Goal: Task Accomplishment & Management: Manage account settings

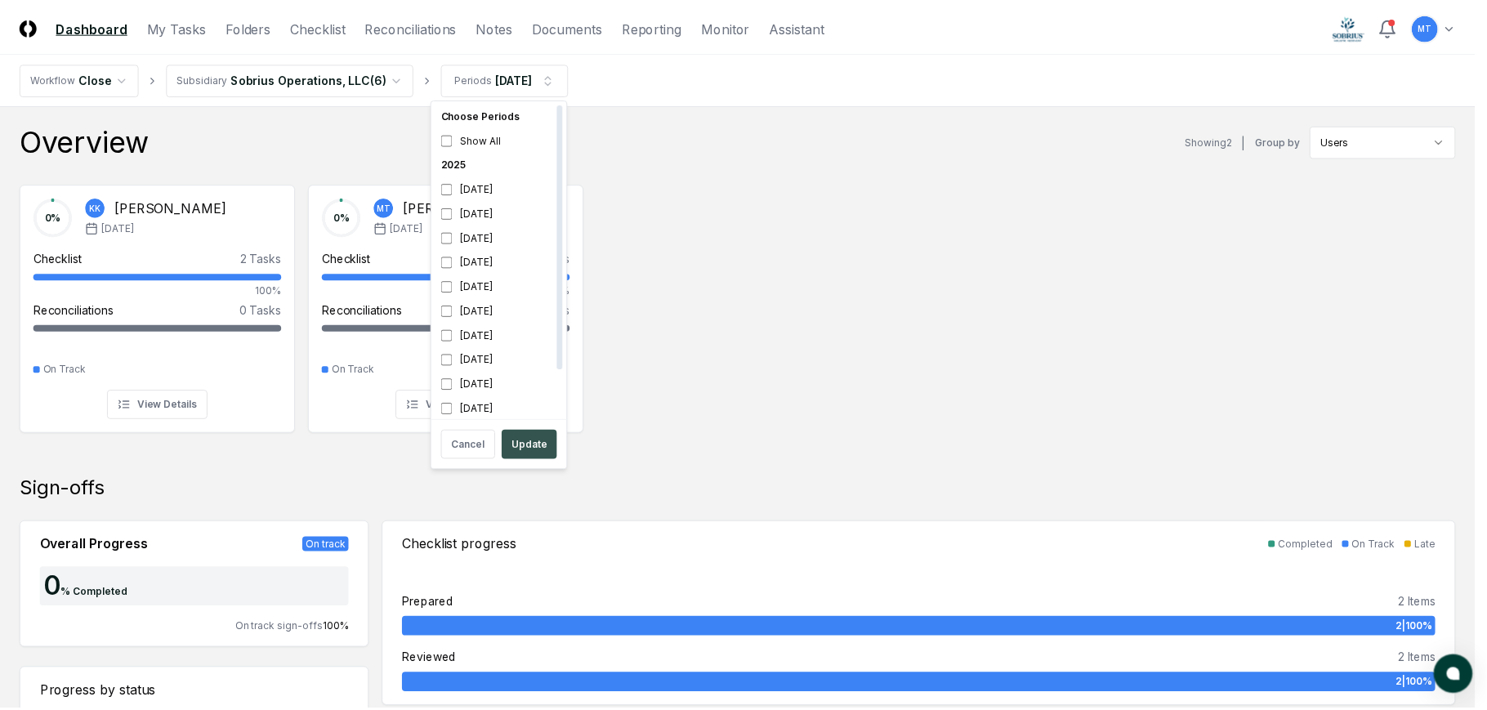
scroll to position [5, 0]
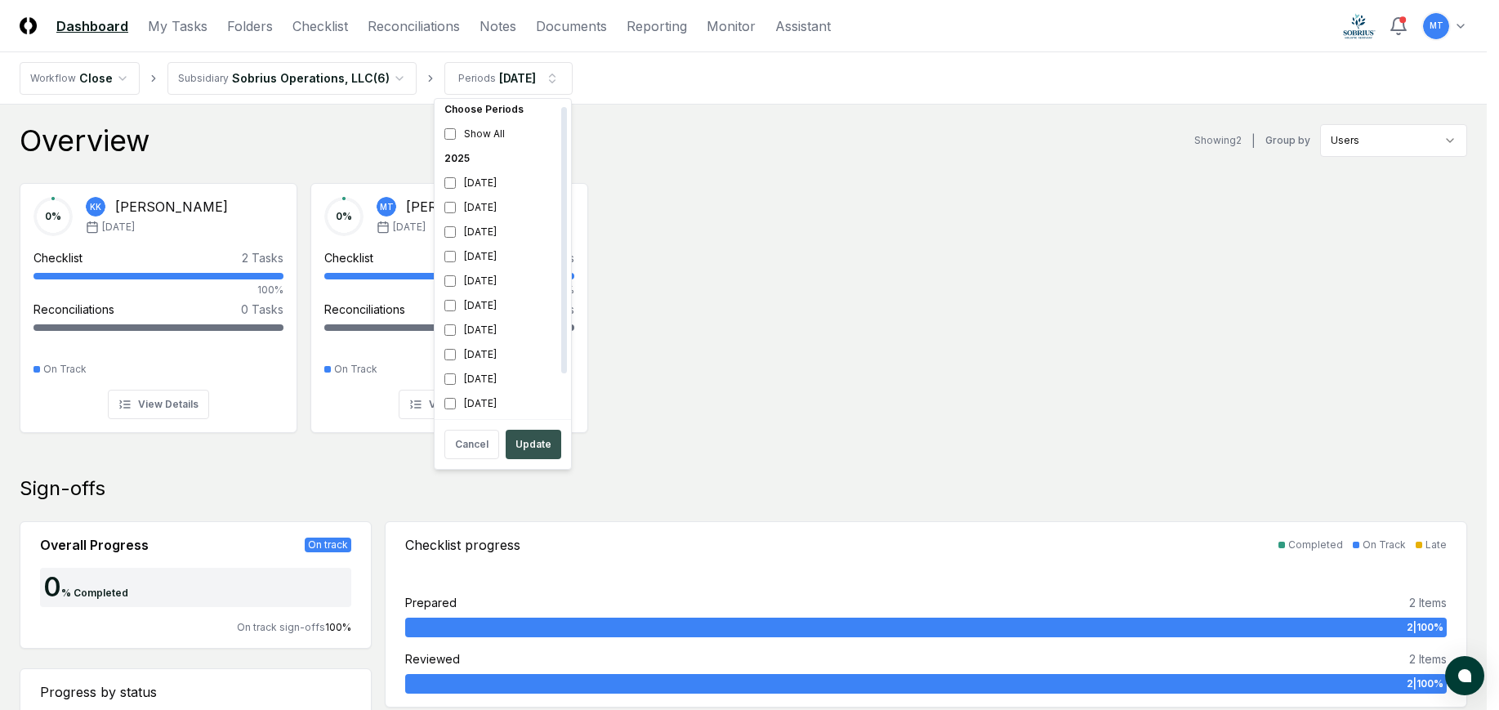
click at [538, 440] on button "Update" at bounding box center [534, 444] width 56 height 29
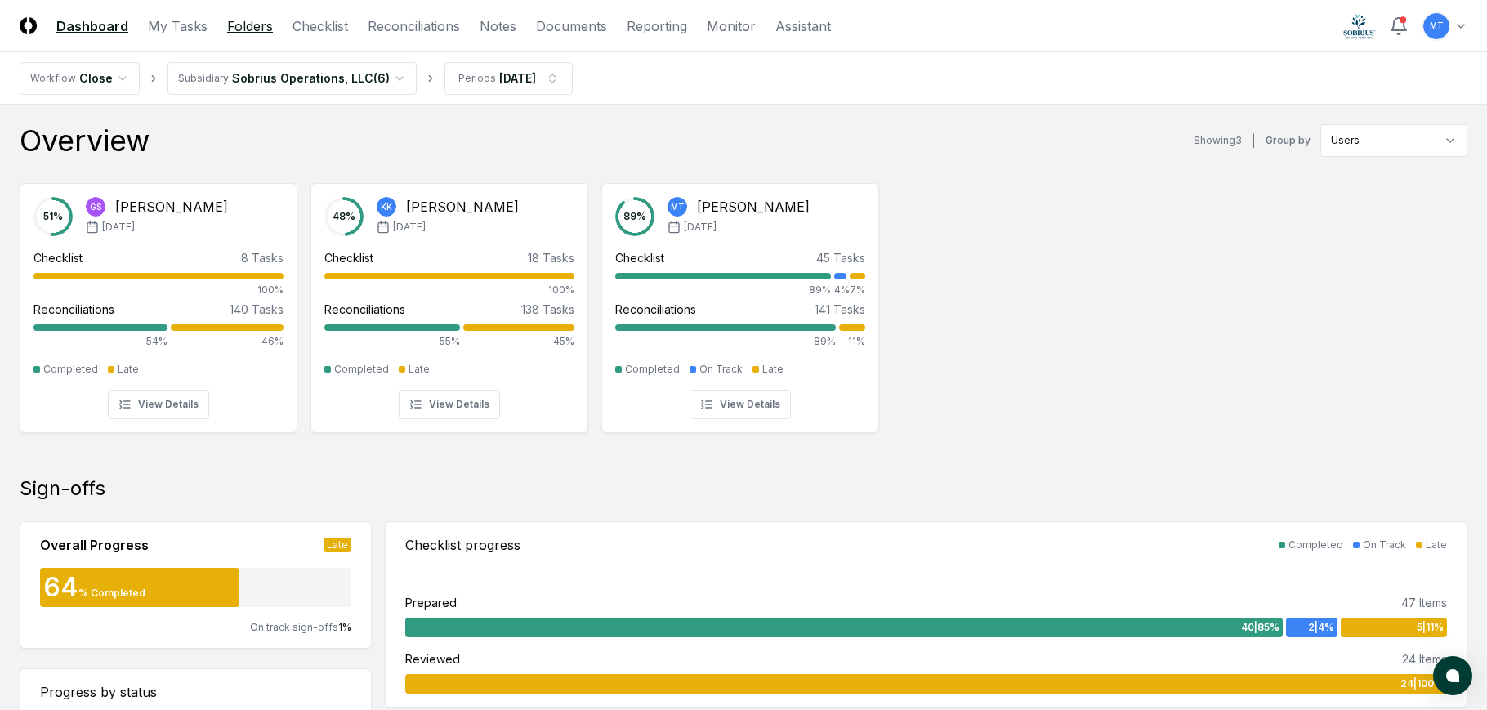
click at [261, 29] on link "Folders" at bounding box center [250, 26] width 46 height 20
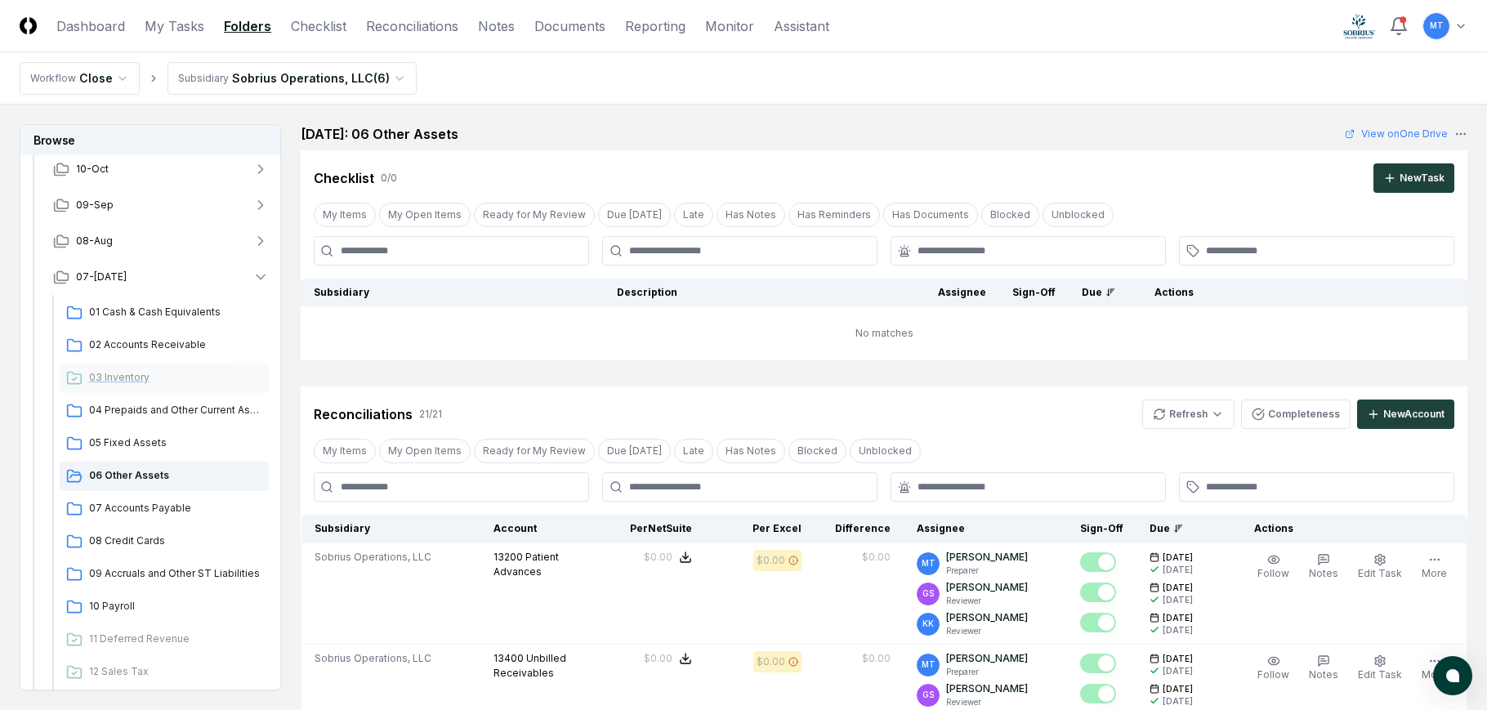
scroll to position [163, 0]
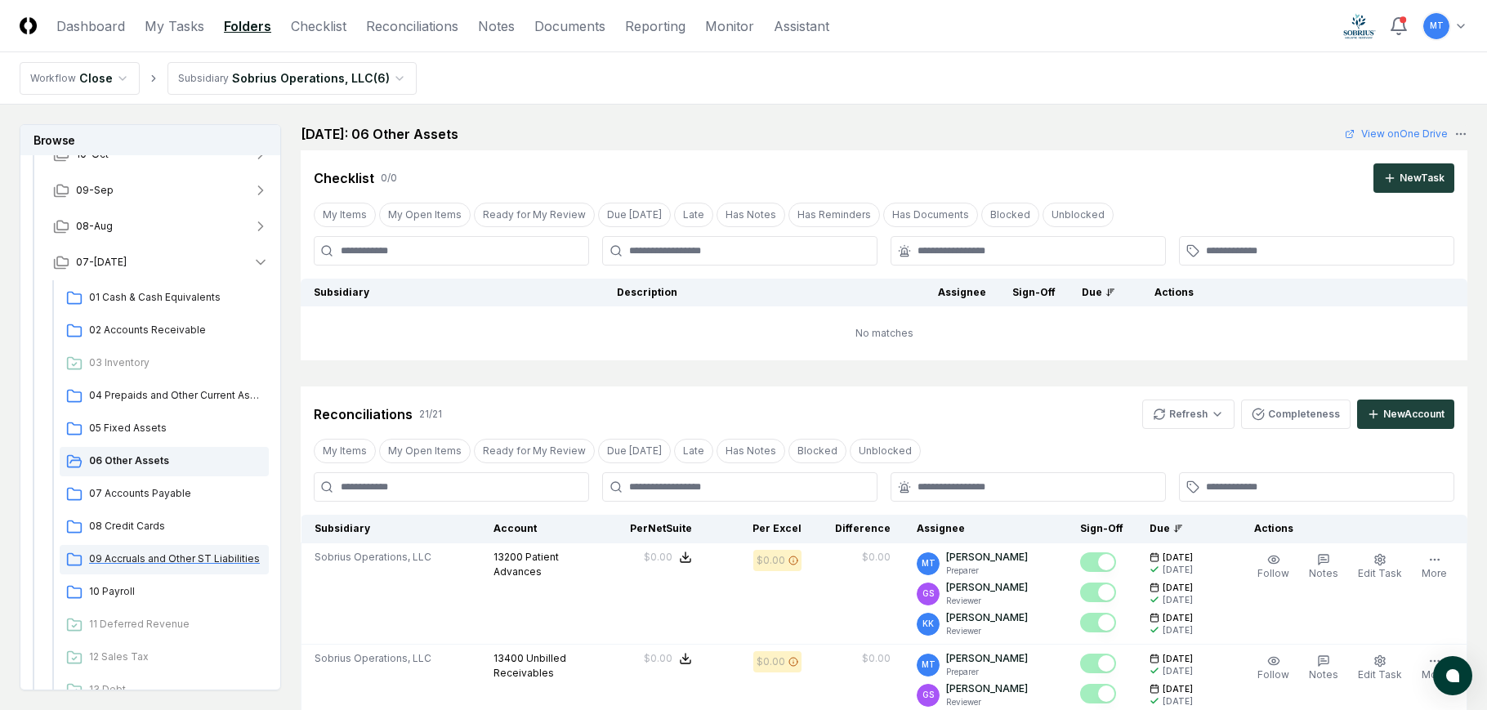
click at [161, 559] on span "09 Accruals and Other ST Liabilities" at bounding box center [175, 558] width 173 height 15
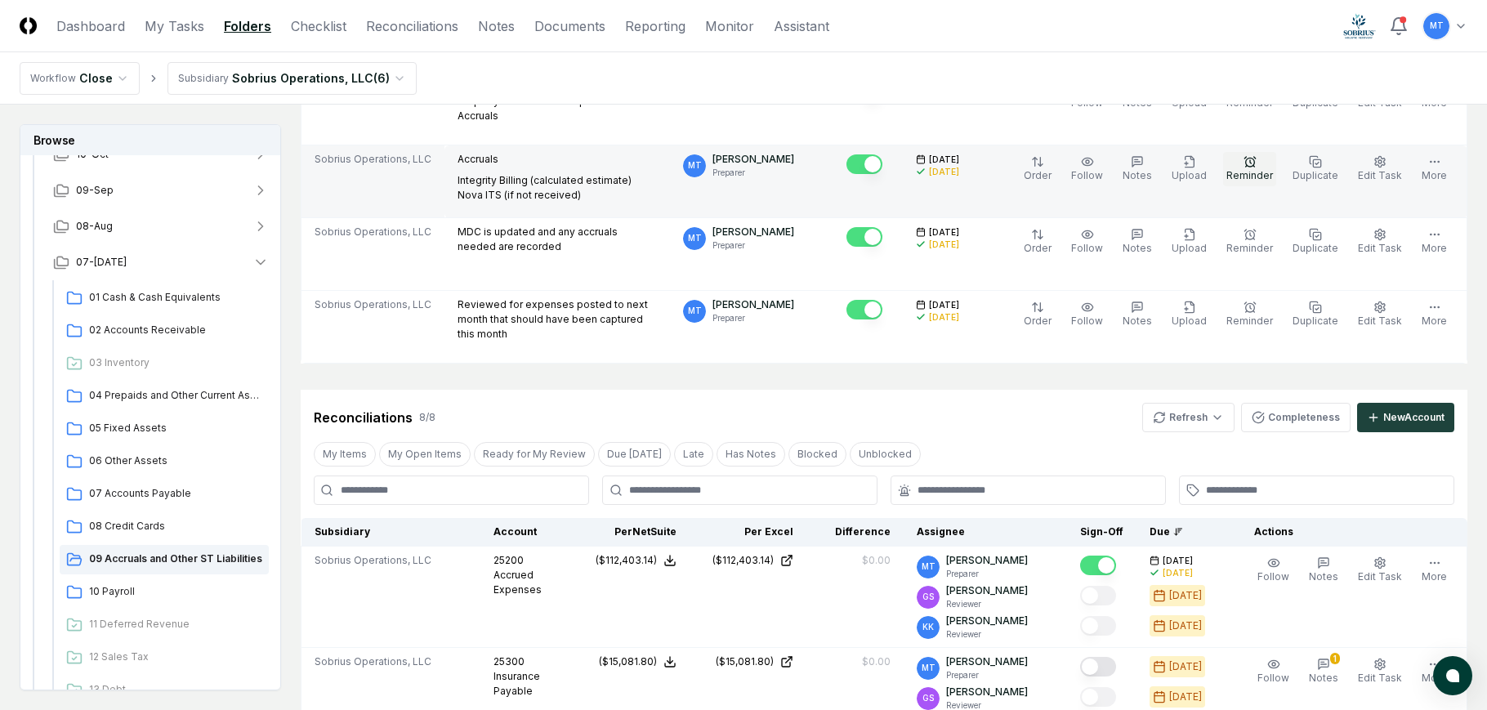
scroll to position [327, 0]
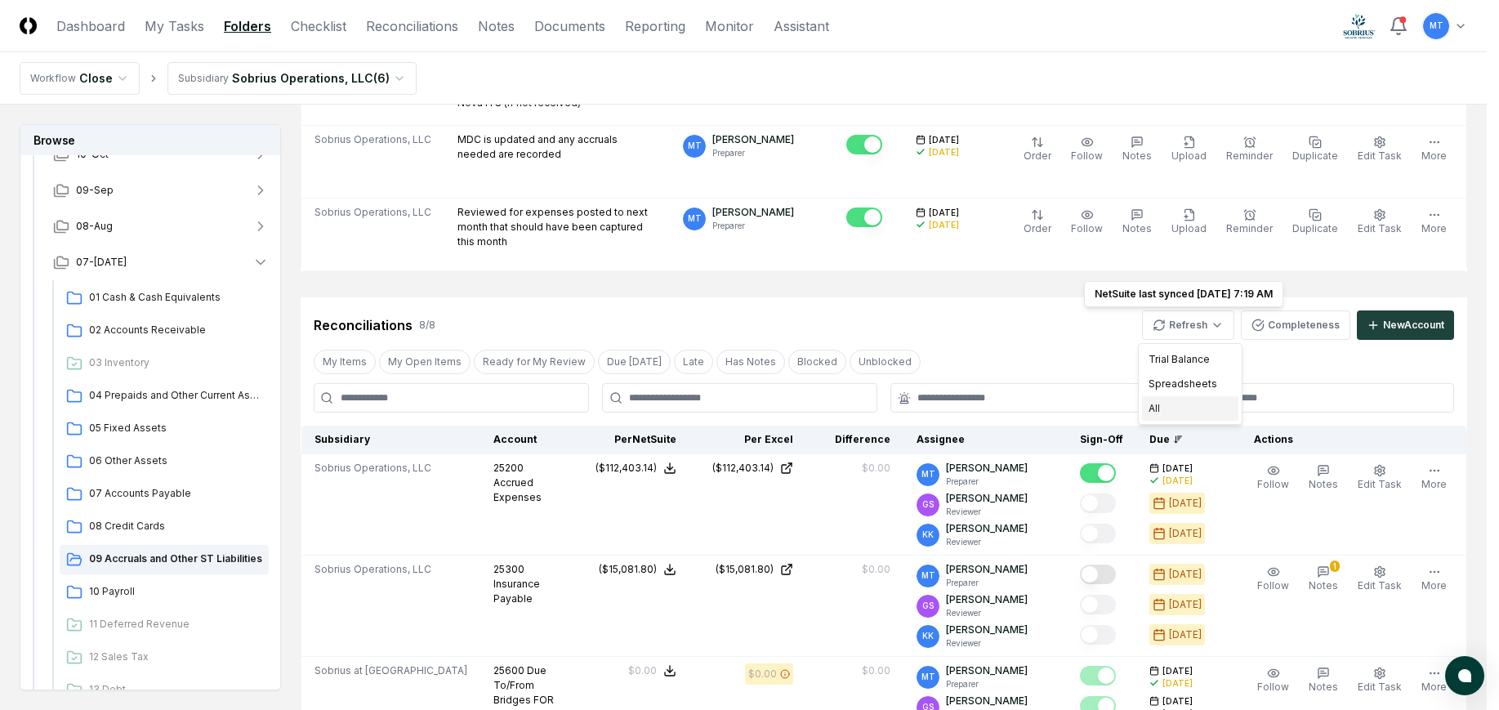
click at [1186, 402] on div "All" at bounding box center [1190, 408] width 96 height 25
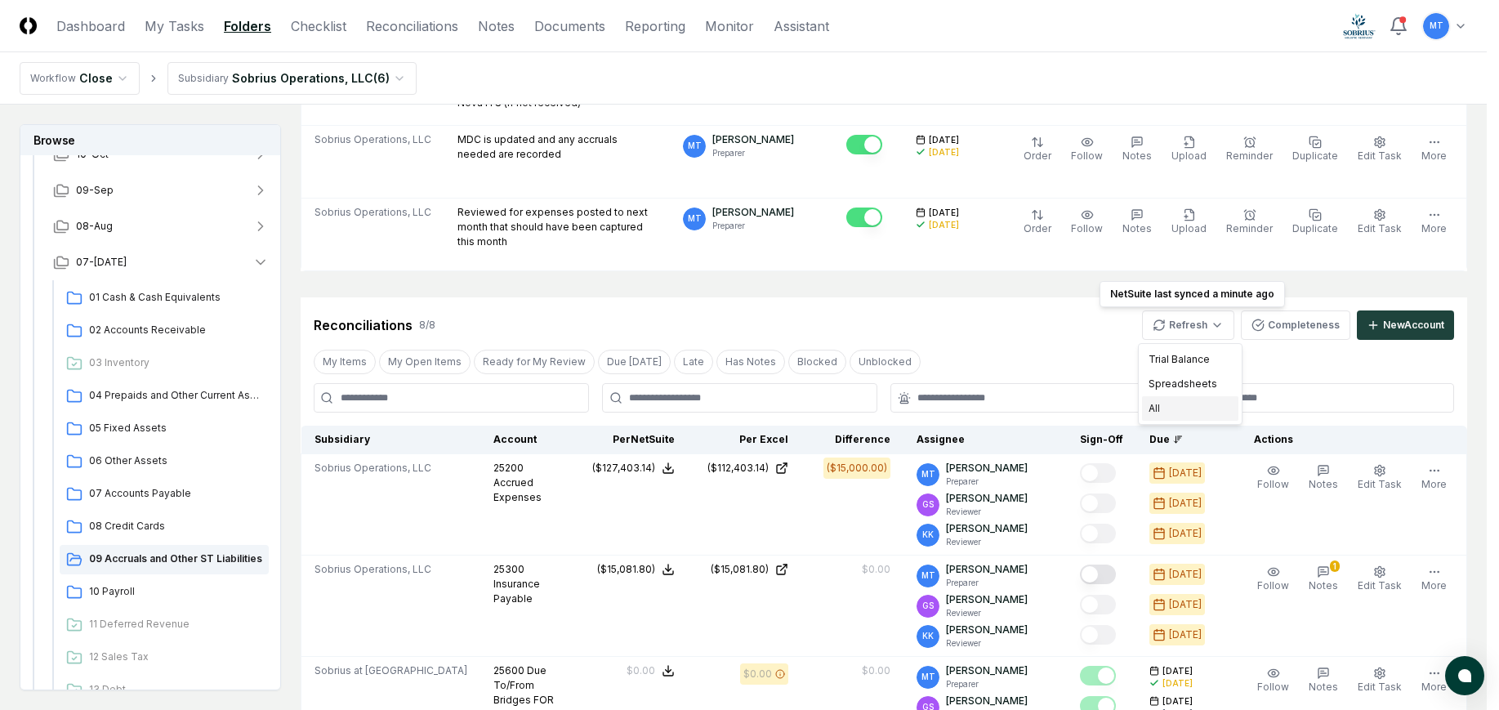
click at [1173, 405] on div "All" at bounding box center [1190, 408] width 96 height 25
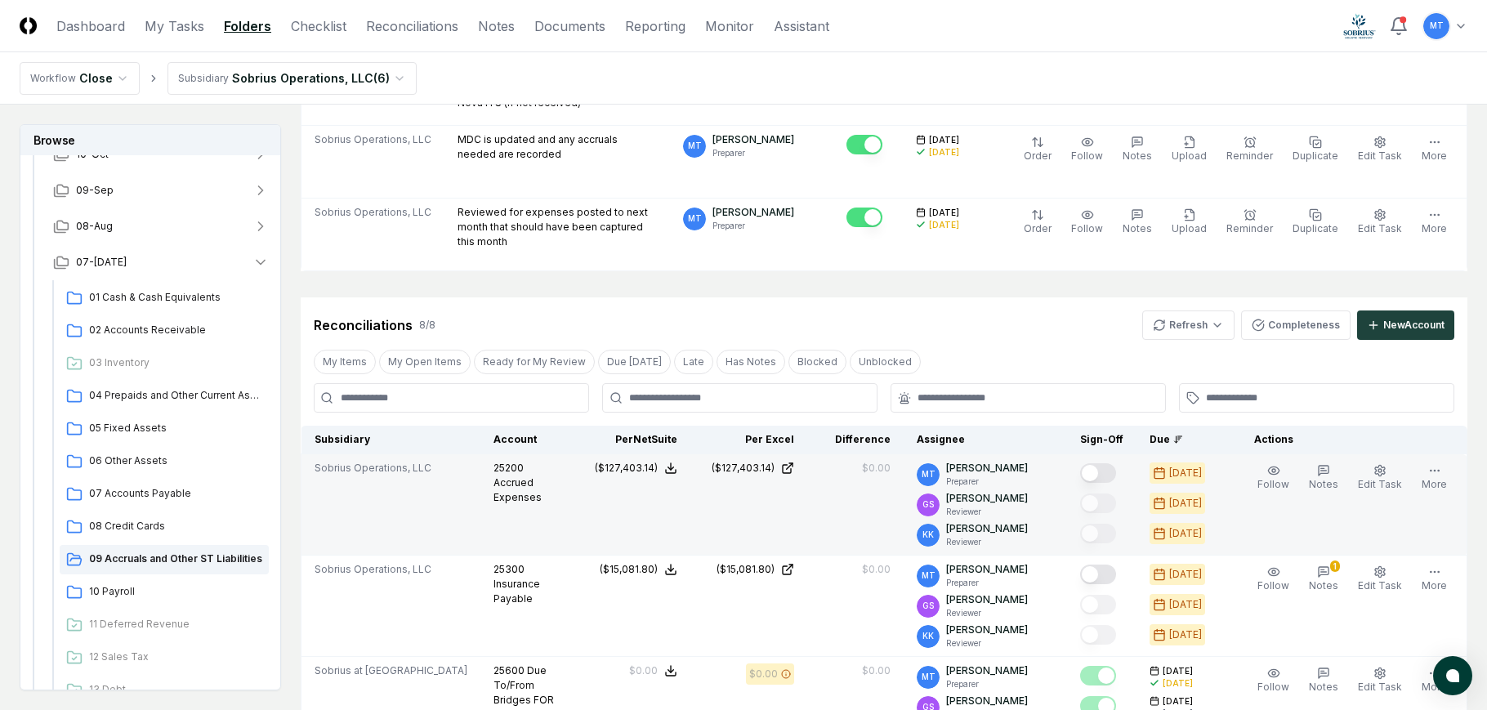
click at [1114, 475] on button "Mark complete" at bounding box center [1098, 473] width 36 height 20
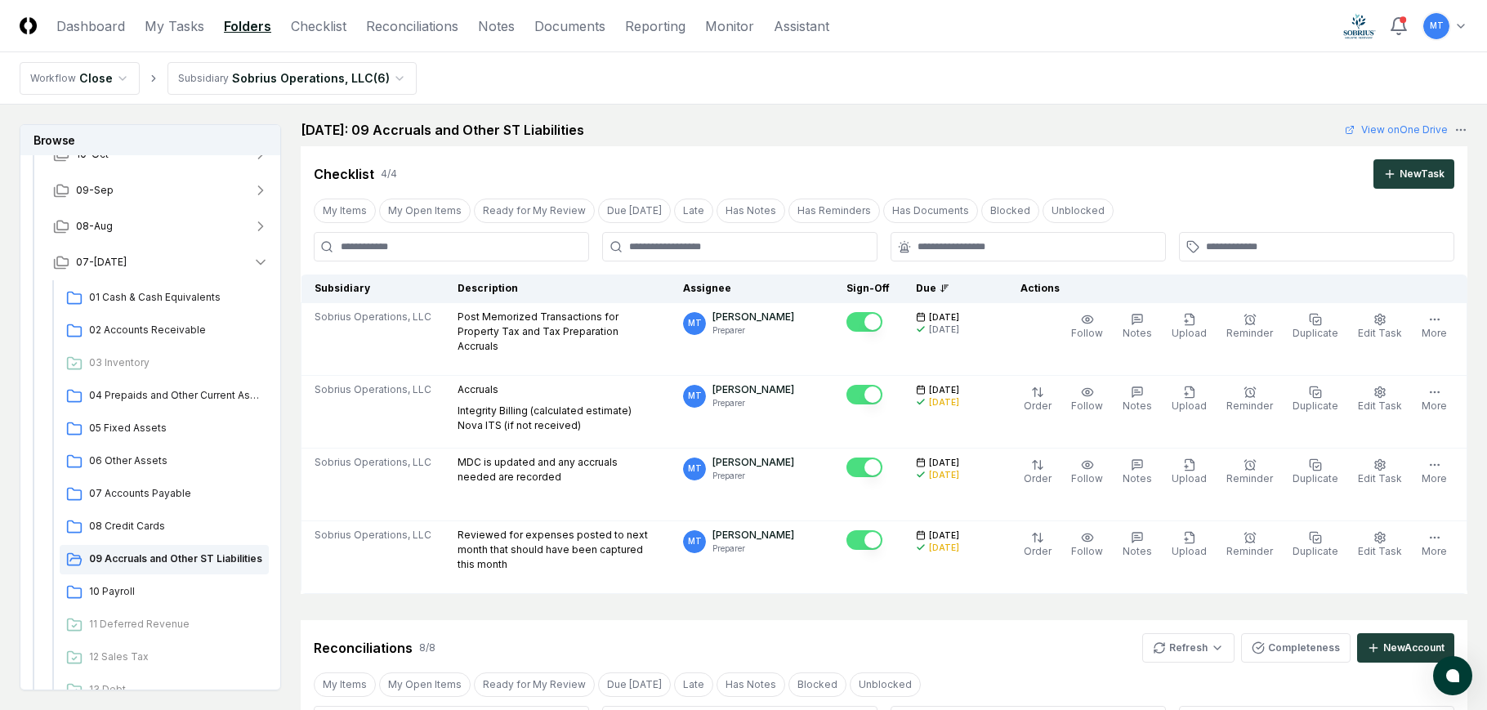
scroll to position [0, 0]
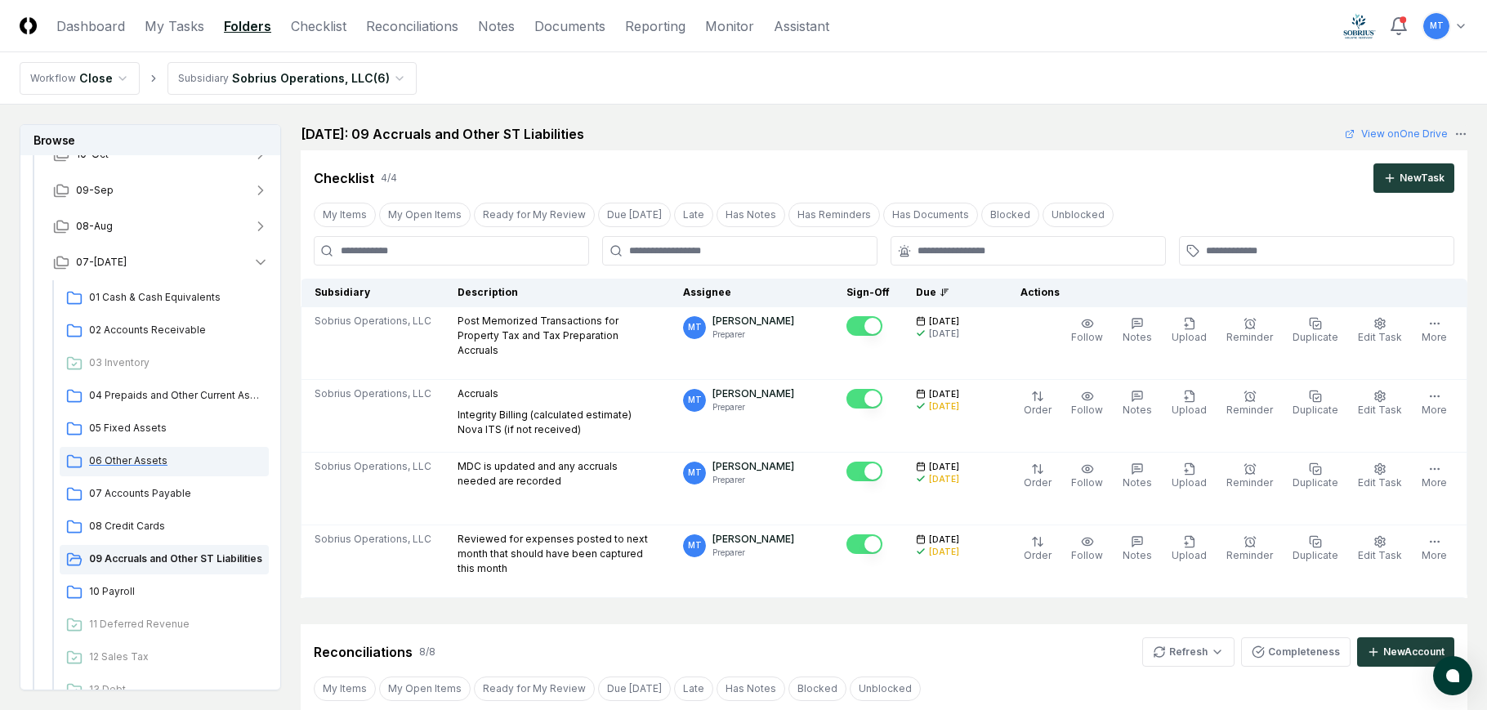
click at [148, 464] on span "06 Other Assets" at bounding box center [175, 460] width 173 height 15
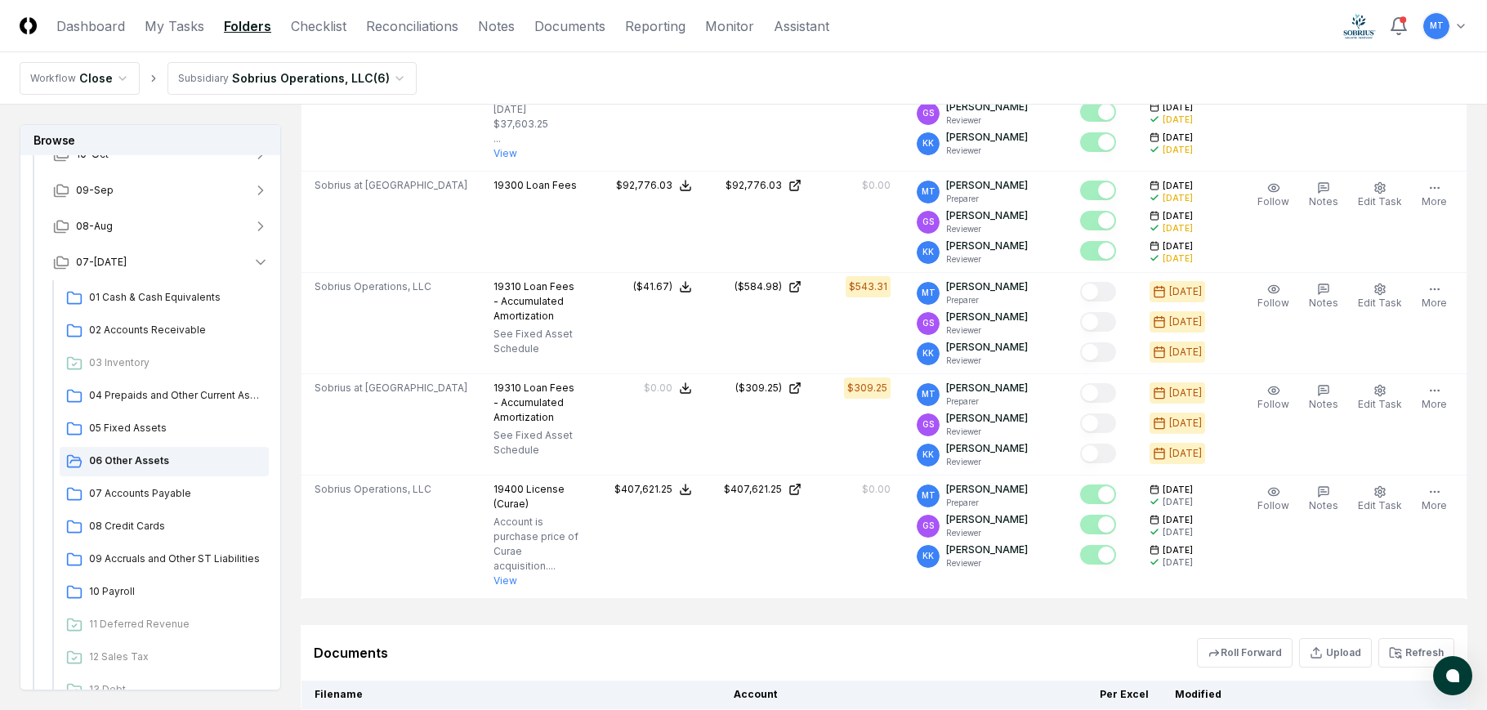
scroll to position [2206, 0]
